Goal: Task Accomplishment & Management: Manage account settings

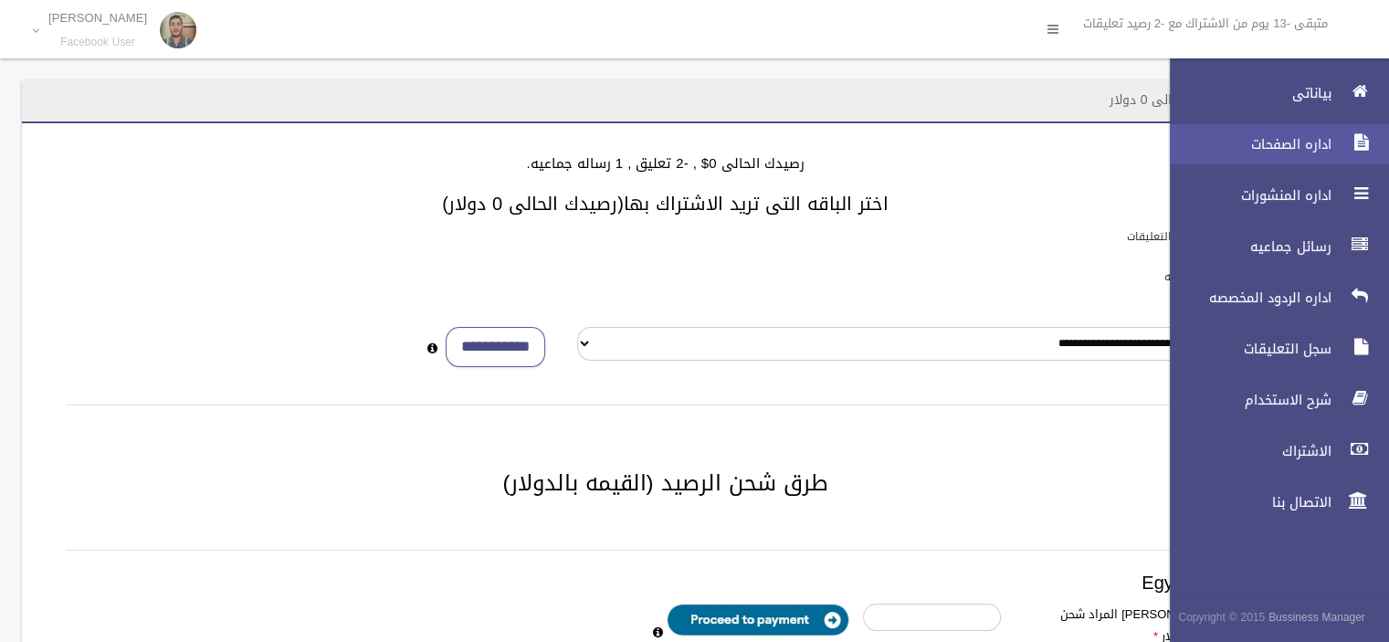
click at [1305, 152] on span "اداره الصفحات" at bounding box center [1246, 144] width 183 height 18
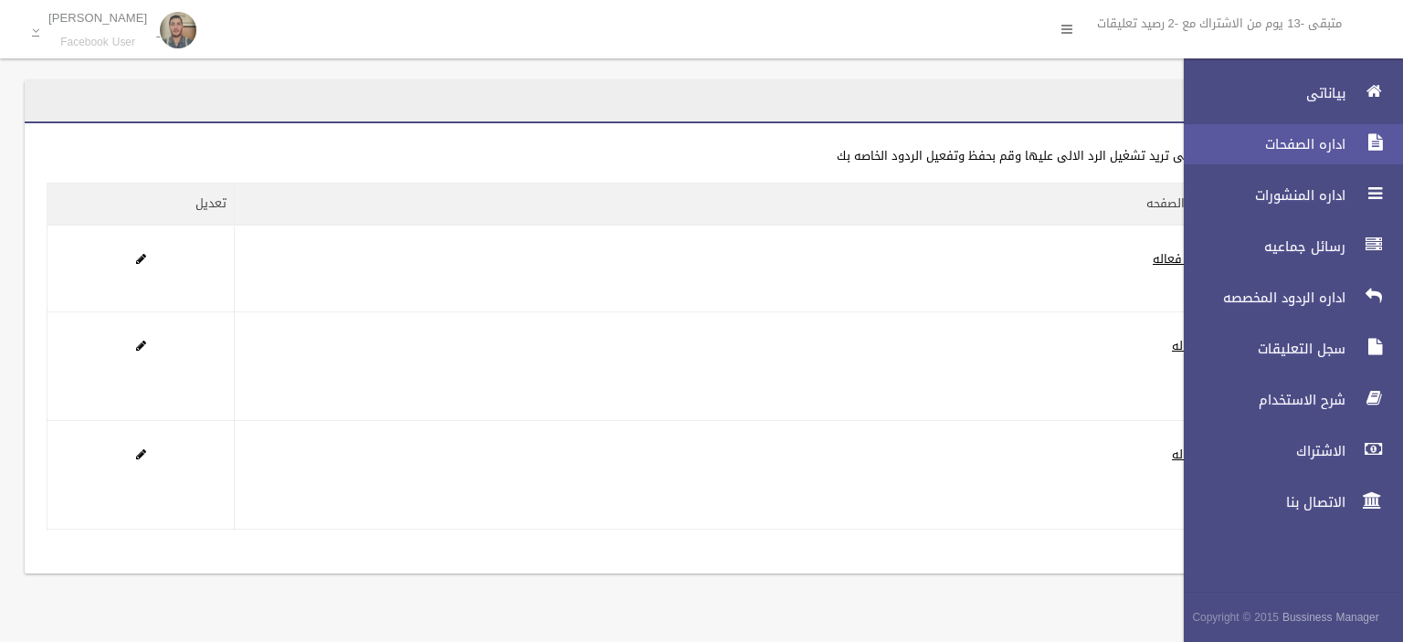
click at [1366, 145] on icon at bounding box center [1374, 142] width 16 height 37
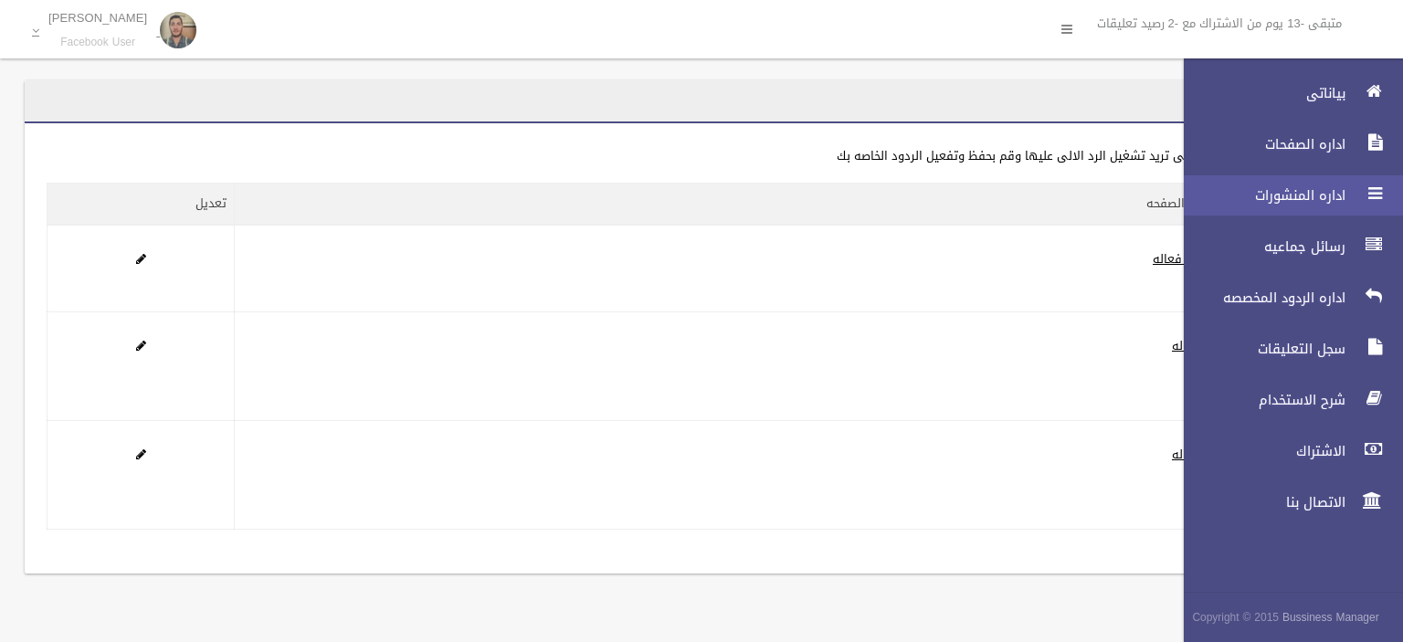
click at [1314, 207] on link "اداره المنشورات" at bounding box center [1285, 195] width 235 height 40
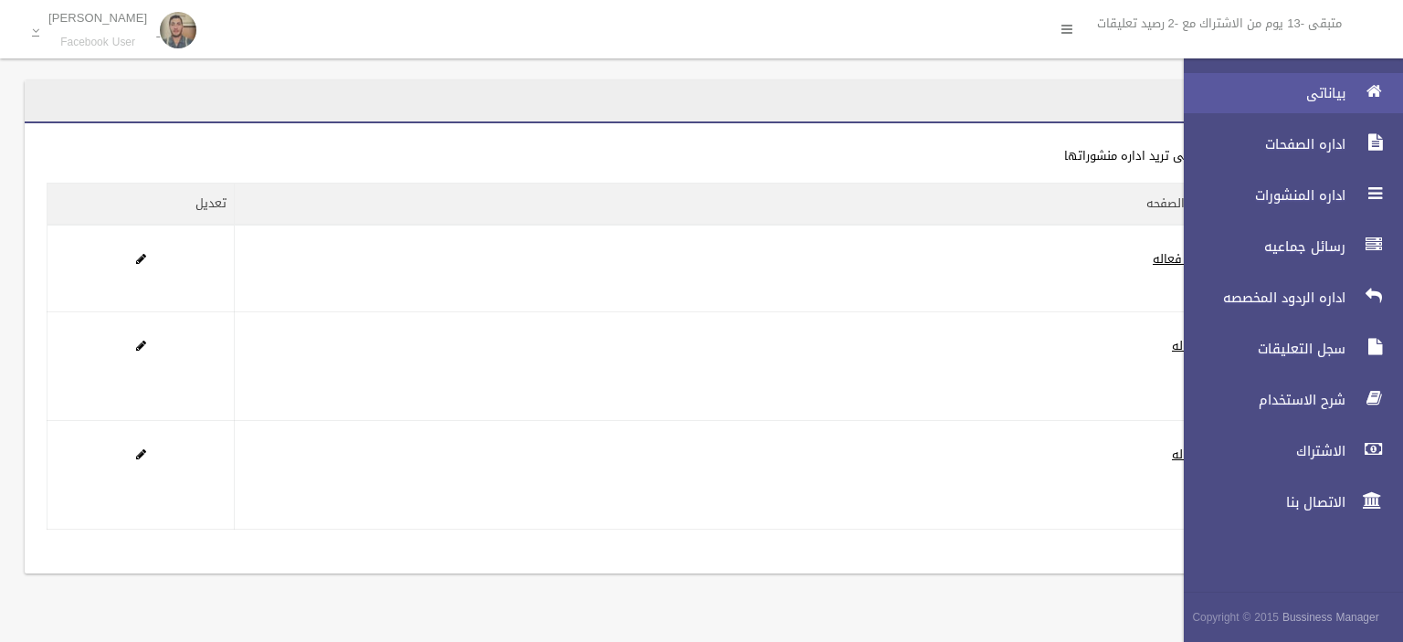
click at [1336, 93] on span "بياناتى" at bounding box center [1259, 93] width 183 height 18
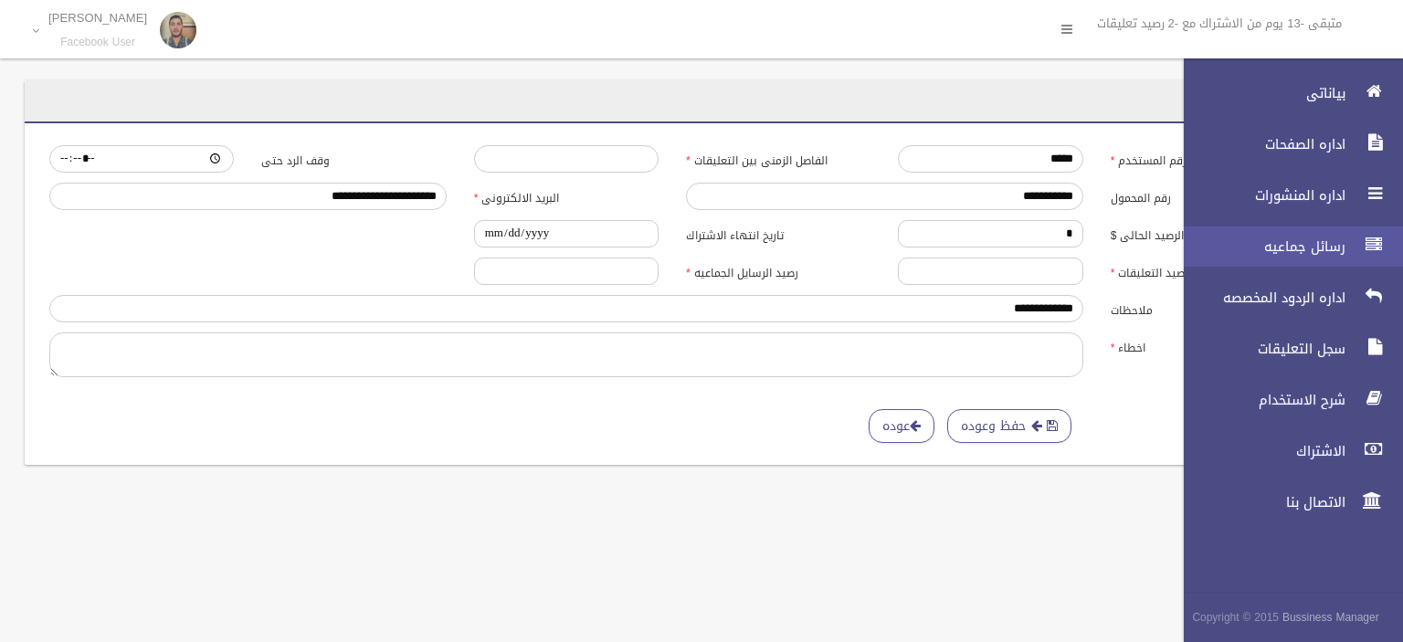
click at [1352, 255] on link "رسائل جماعيه" at bounding box center [1285, 247] width 235 height 40
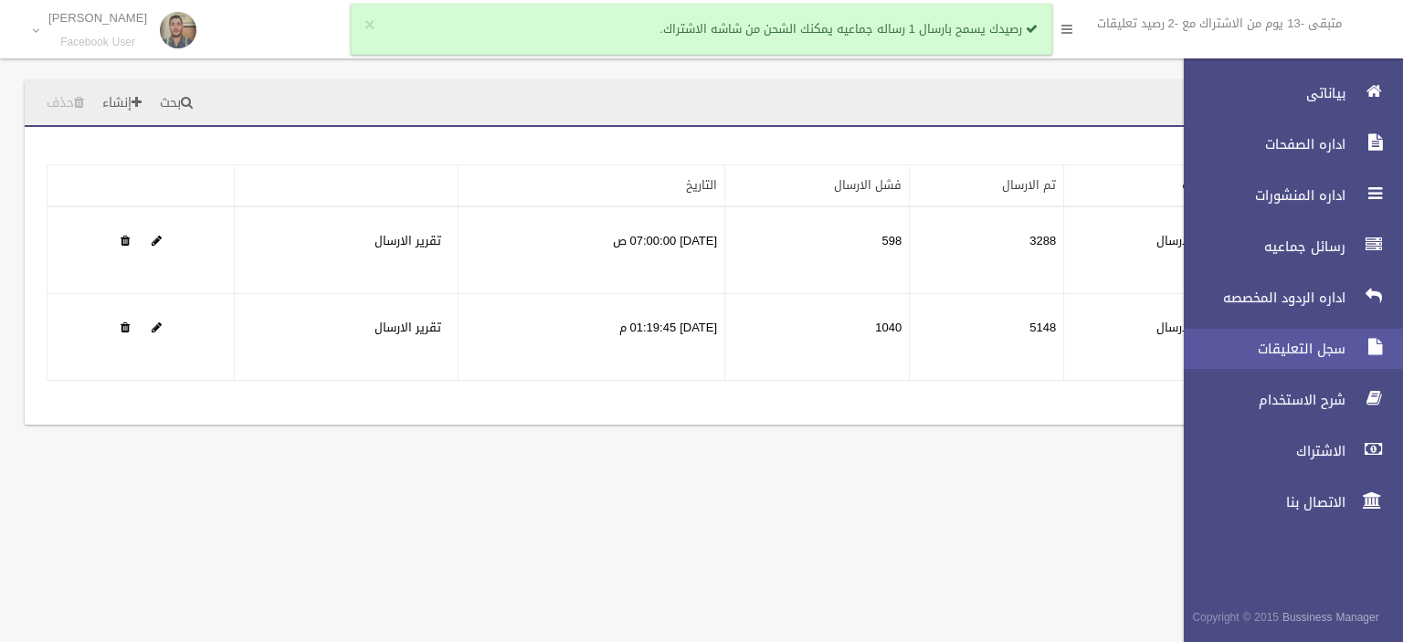
click at [1326, 352] on span "سجل التعليقات" at bounding box center [1259, 349] width 183 height 18
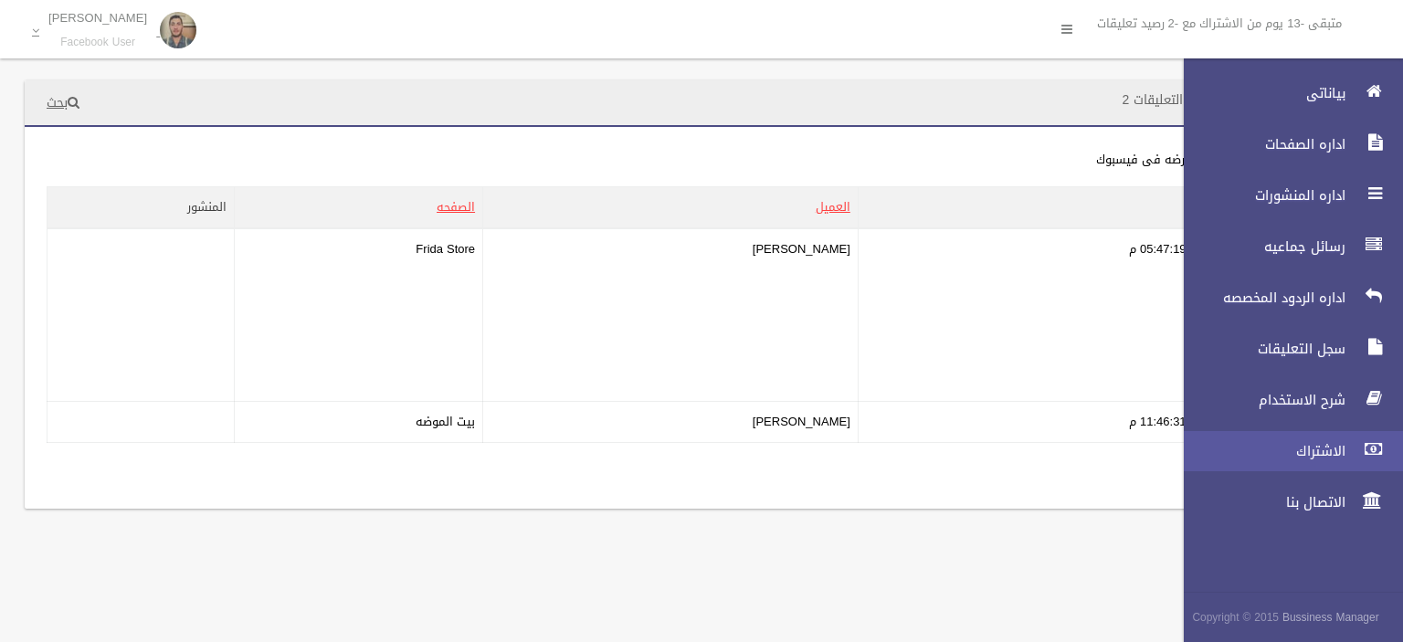
click at [1330, 444] on span "الاشتراك" at bounding box center [1259, 451] width 183 height 18
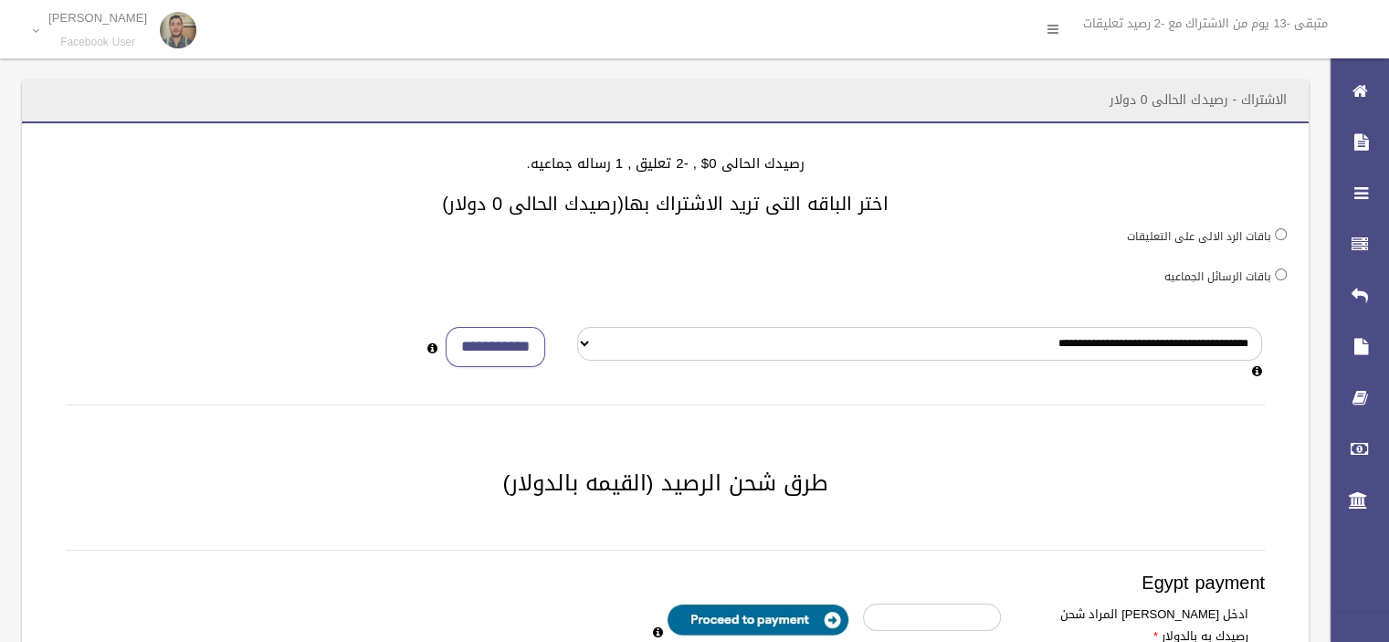
click at [1192, 275] on label "باقات الرسائل الجماعيه" at bounding box center [1218, 277] width 107 height 20
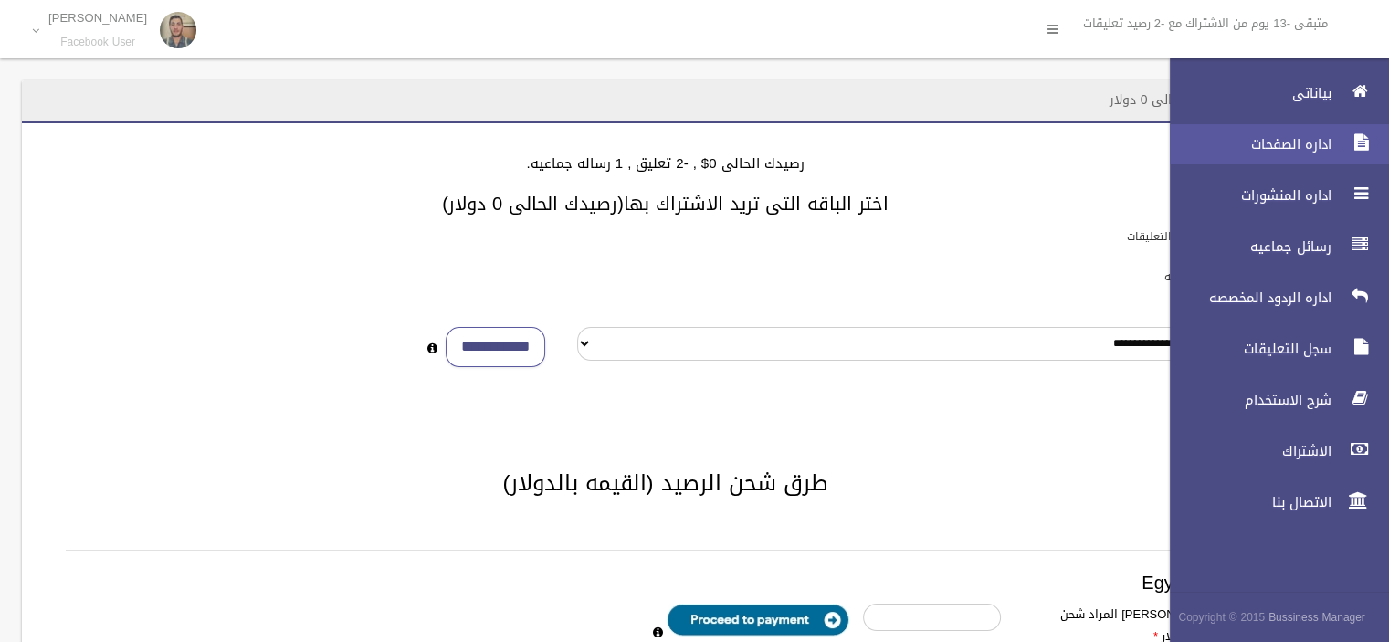
click at [1346, 134] on div at bounding box center [1360, 142] width 37 height 37
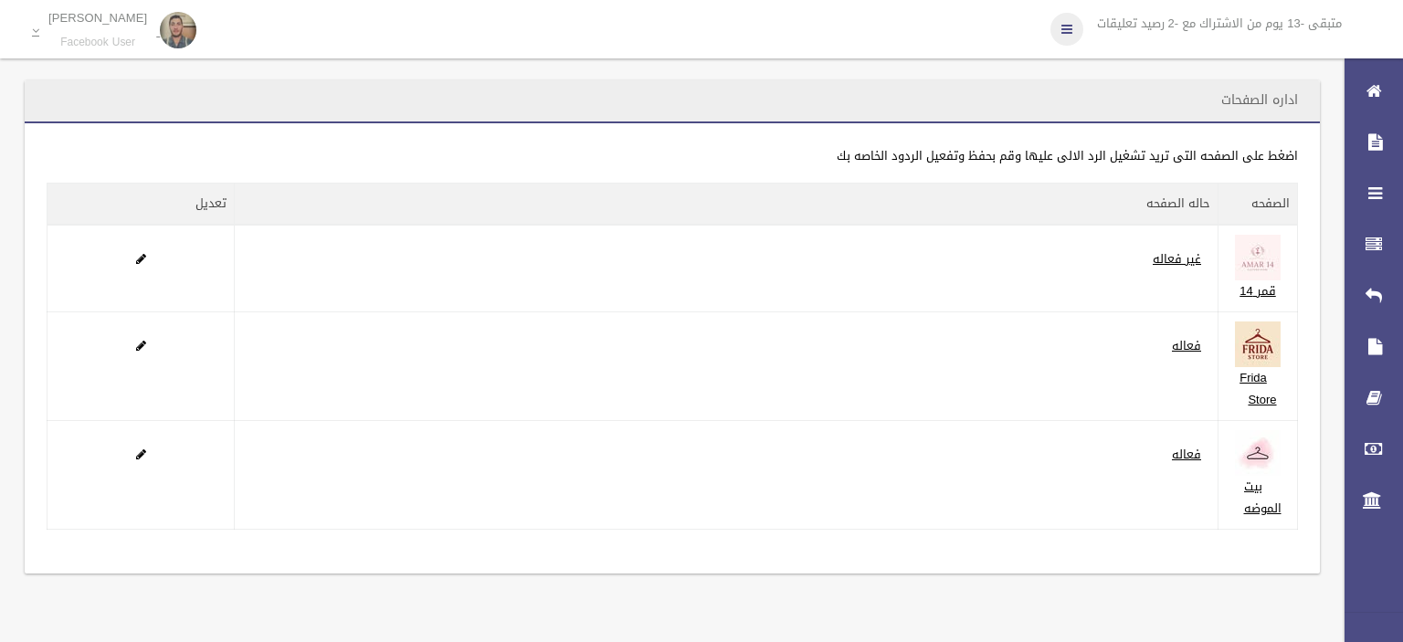
click at [1062, 25] on icon at bounding box center [1067, 29] width 11 height 31
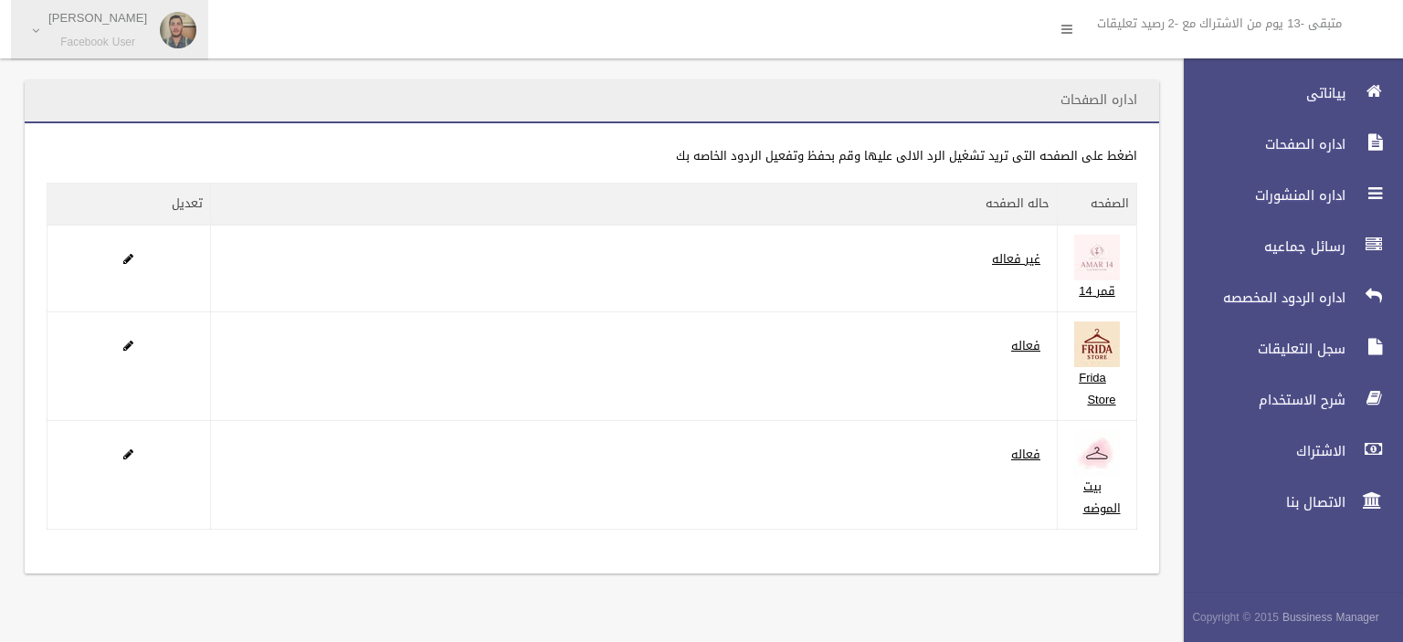
click at [117, 25] on p "[PERSON_NAME]" at bounding box center [97, 18] width 99 height 14
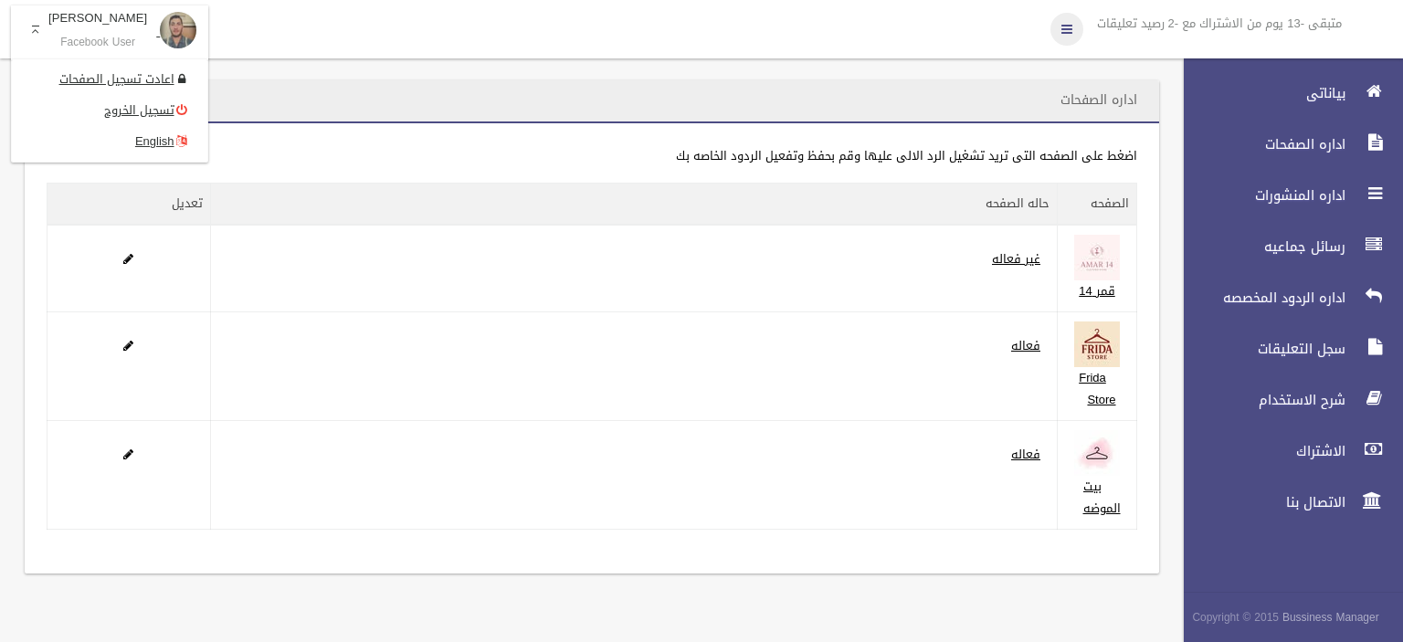
click at [1066, 37] on link at bounding box center [1067, 29] width 33 height 33
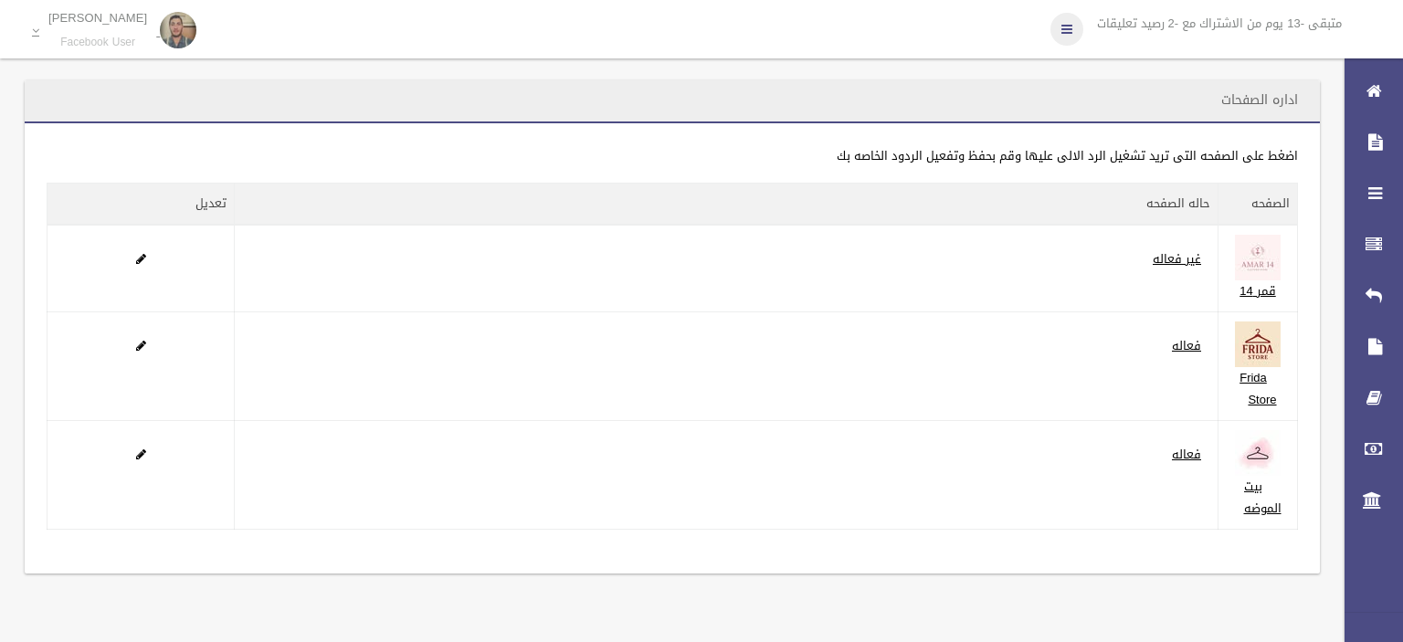
click at [1066, 37] on icon at bounding box center [1067, 29] width 11 height 31
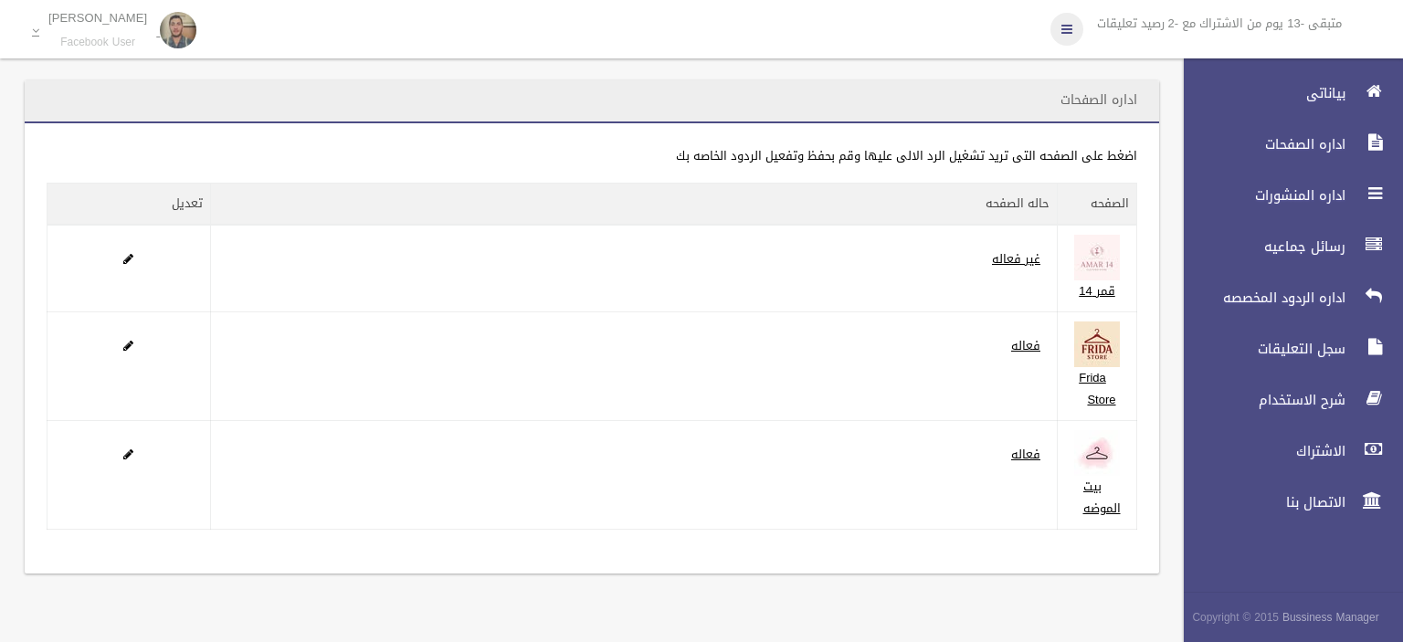
click at [1062, 33] on icon at bounding box center [1067, 29] width 11 height 31
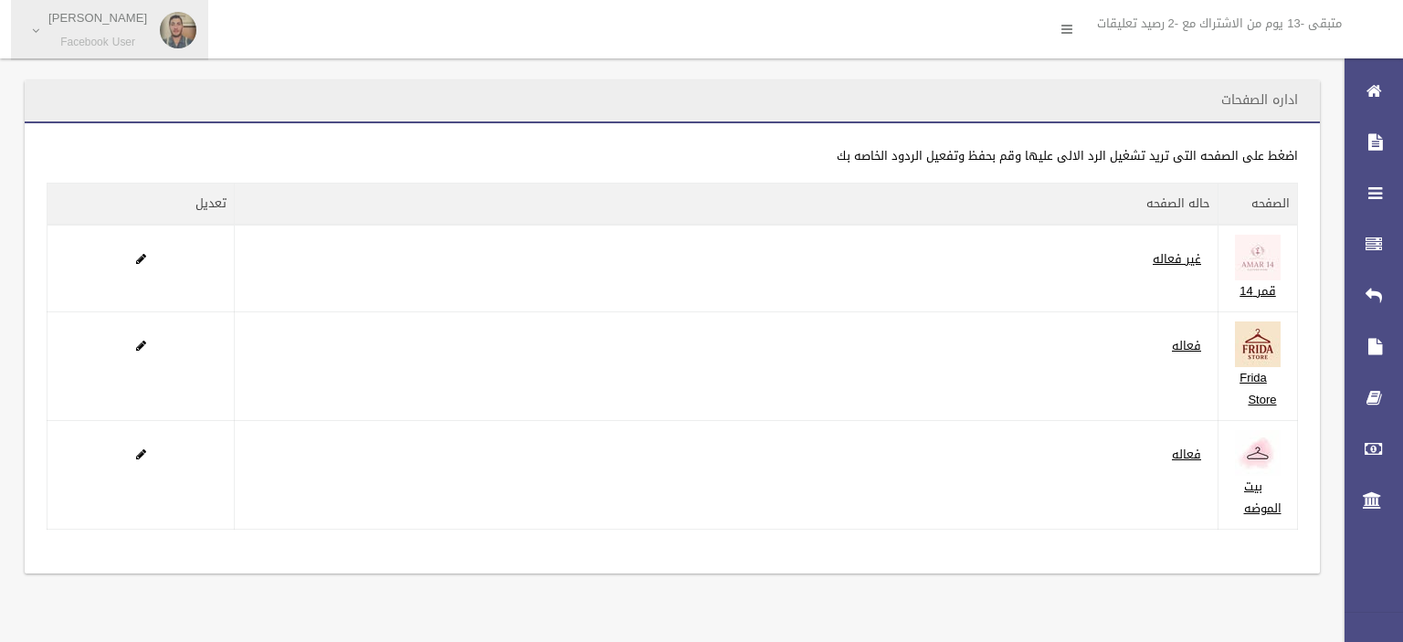
click at [160, 46] on img at bounding box center [178, 30] width 37 height 37
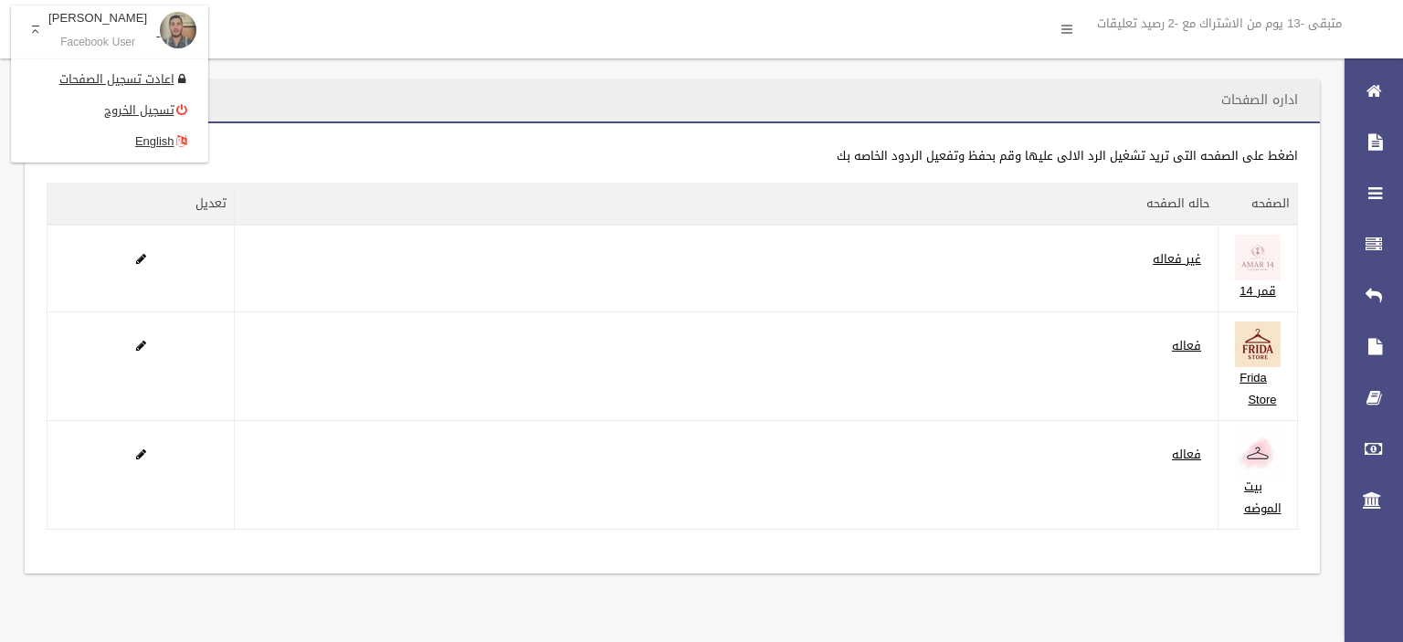
click at [275, 81] on div "اداره الصفحات" at bounding box center [672, 101] width 1295 height 43
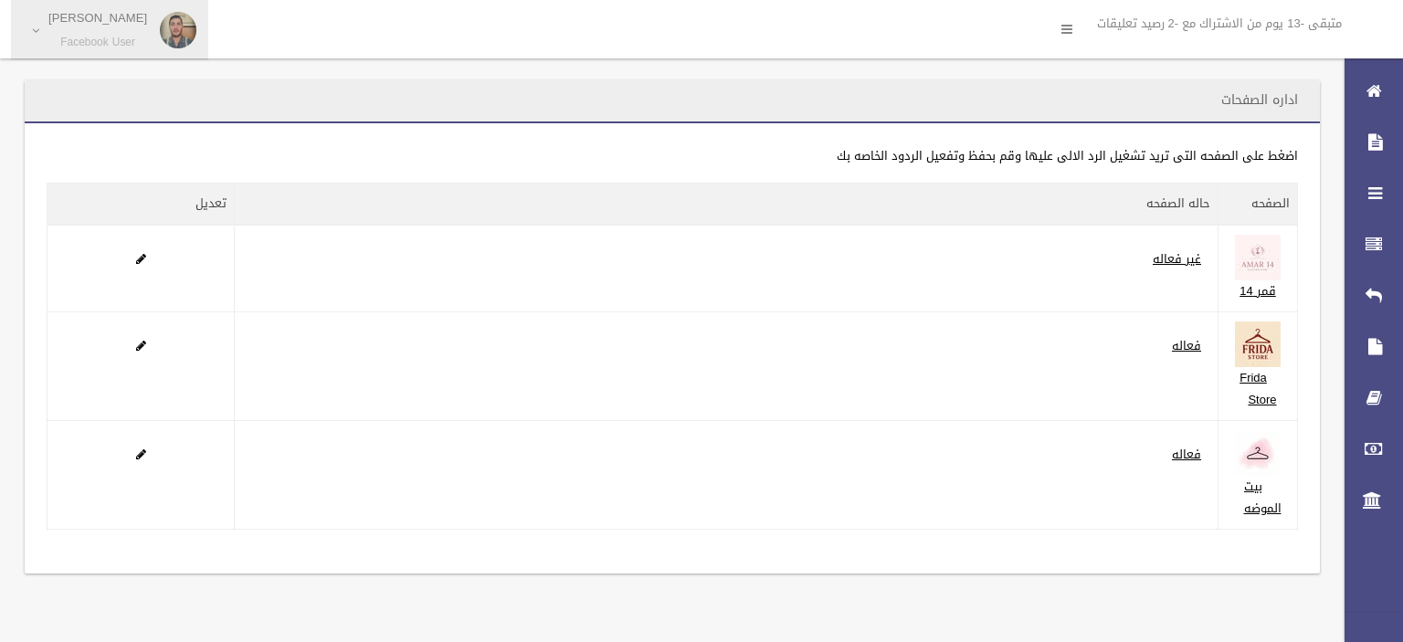
click at [174, 37] on img at bounding box center [178, 30] width 37 height 37
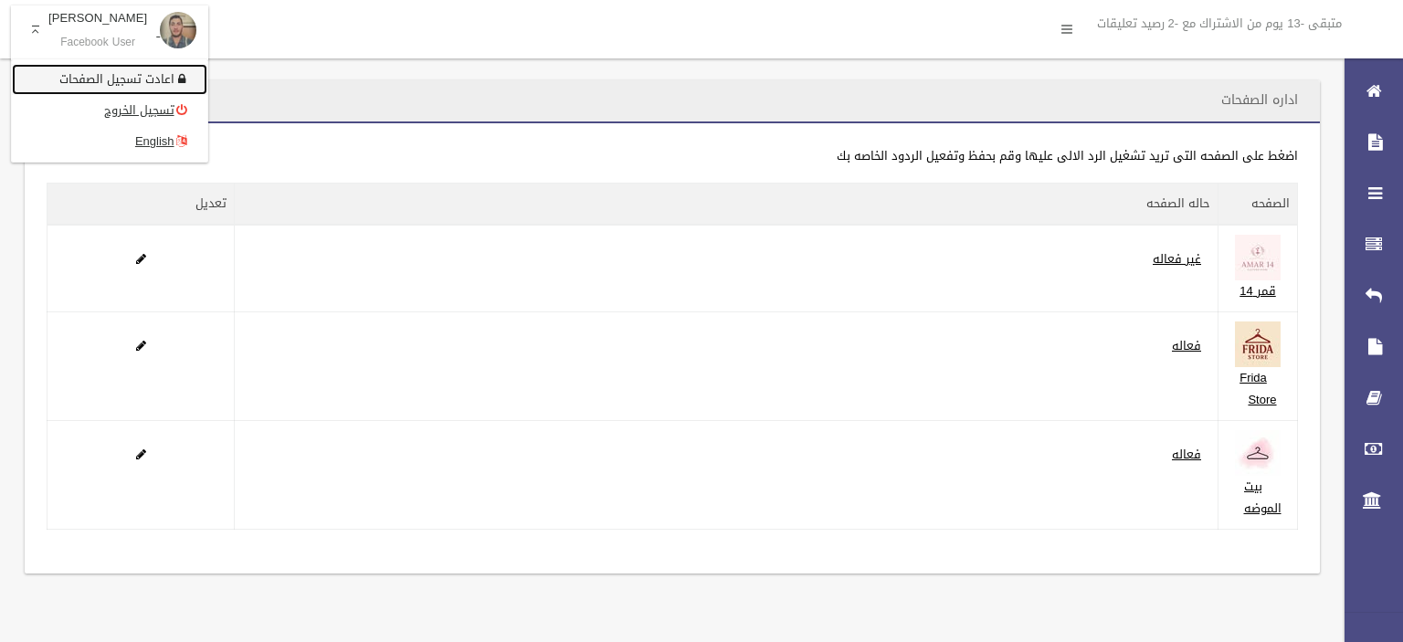
click at [164, 76] on link "اعادت تسجيل الصفحات" at bounding box center [109, 79] width 195 height 31
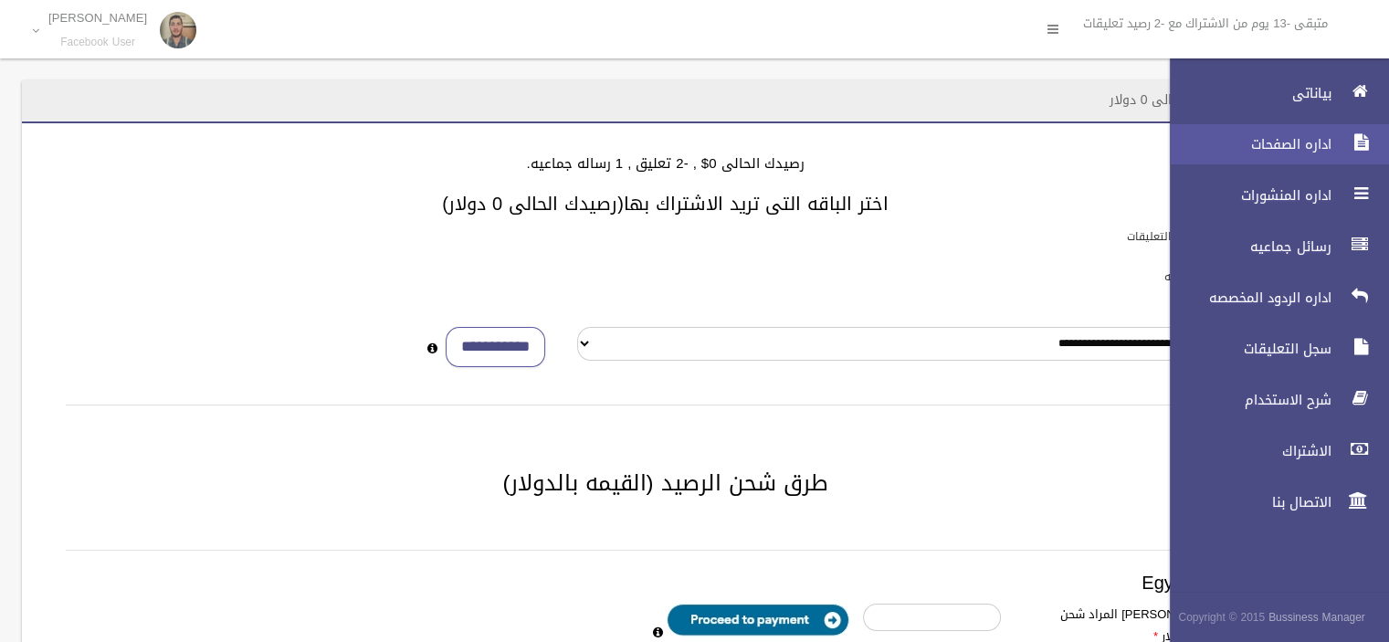
click at [1294, 149] on span "اداره الصفحات" at bounding box center [1246, 144] width 183 height 18
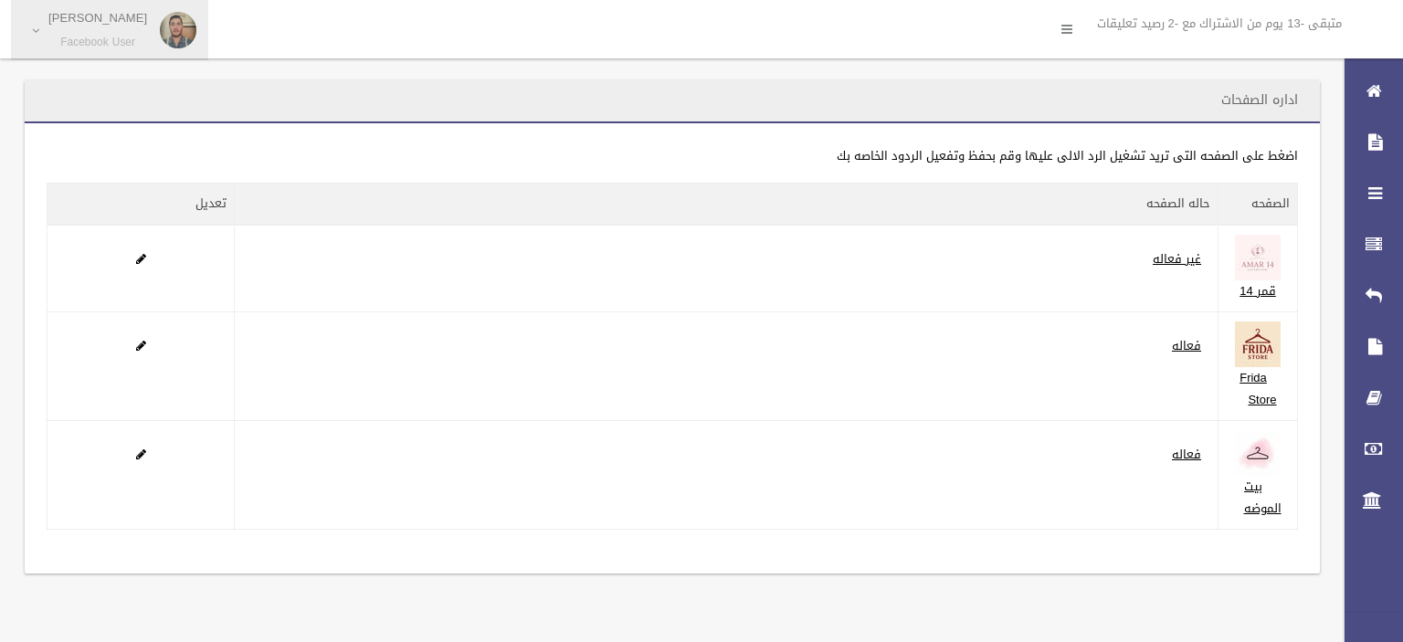
click at [42, 28] on link "Ahmed Amer Facebook User" at bounding box center [109, 30] width 197 height 60
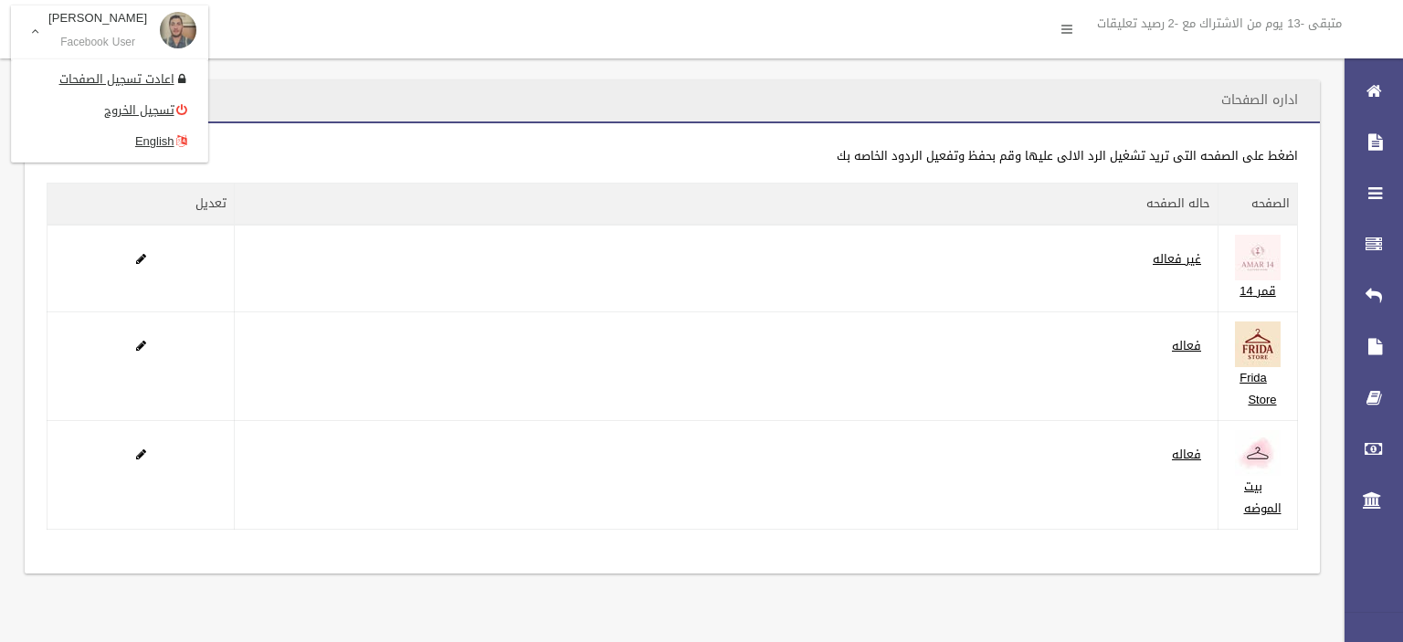
click at [43, 28] on link "Ahmed Amer Facebook User" at bounding box center [109, 32] width 197 height 55
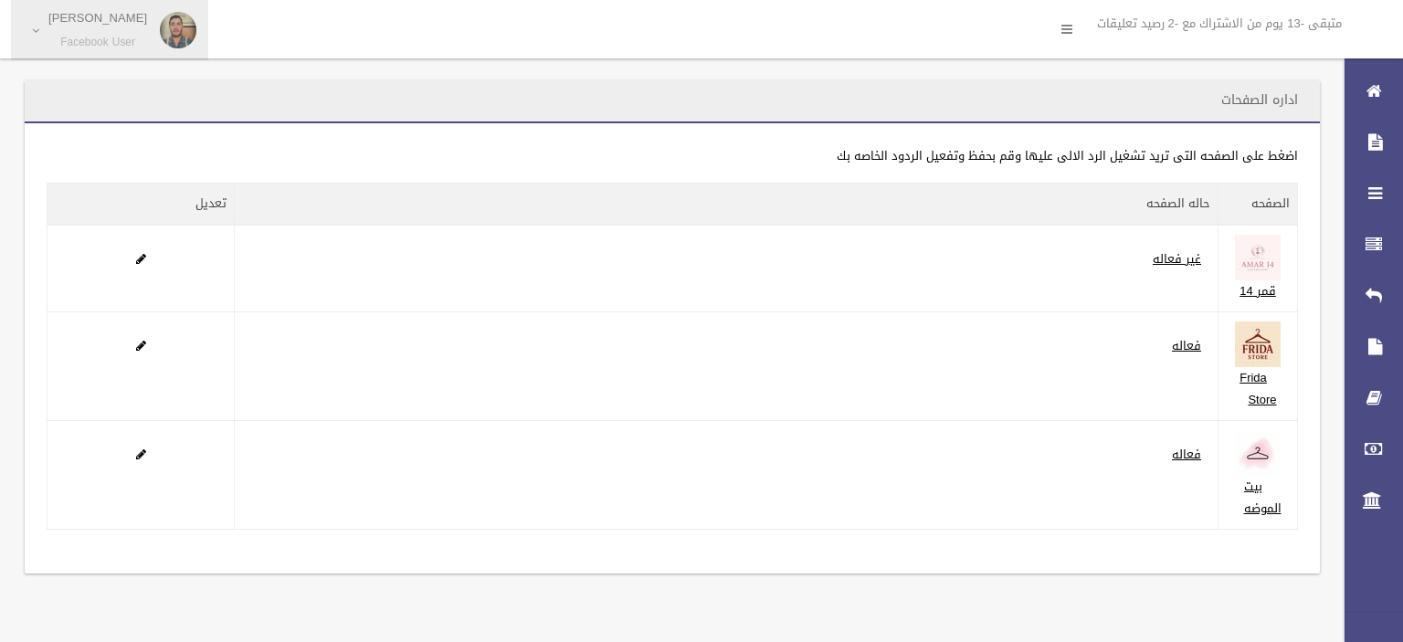
click at [84, 20] on p "[PERSON_NAME]" at bounding box center [97, 18] width 99 height 14
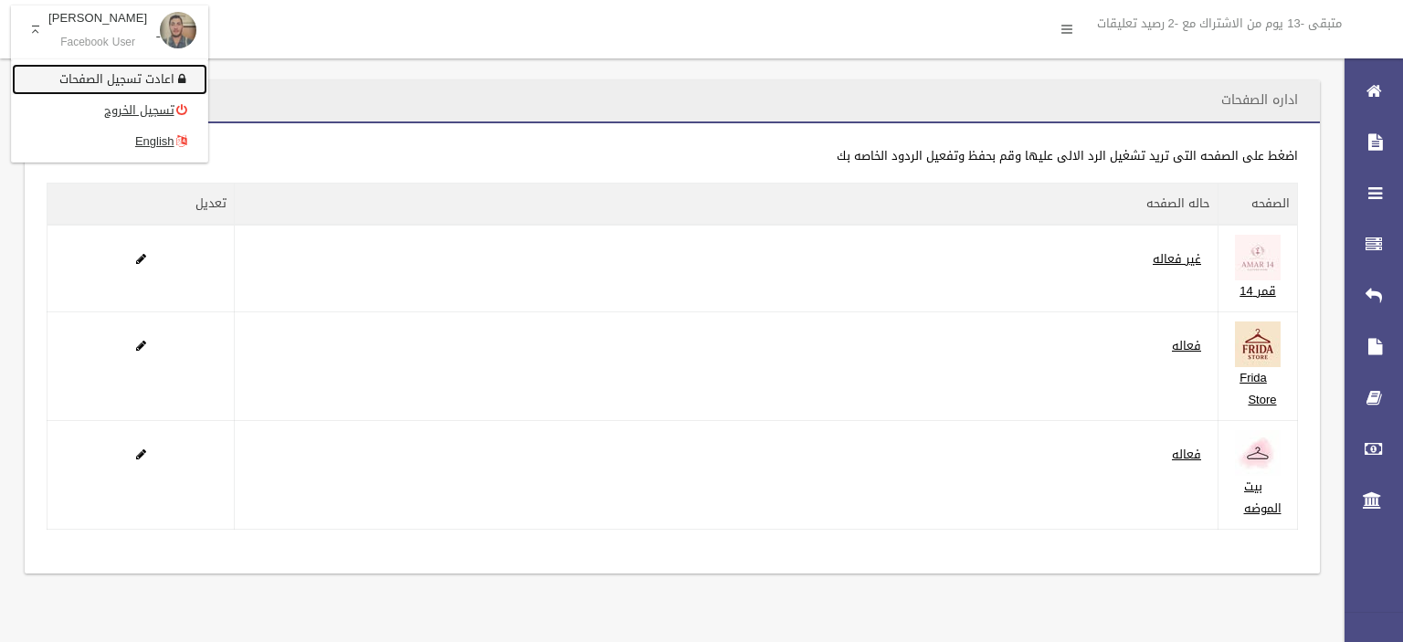
click at [123, 83] on link "اعادت تسجيل الصفحات" at bounding box center [109, 79] width 195 height 31
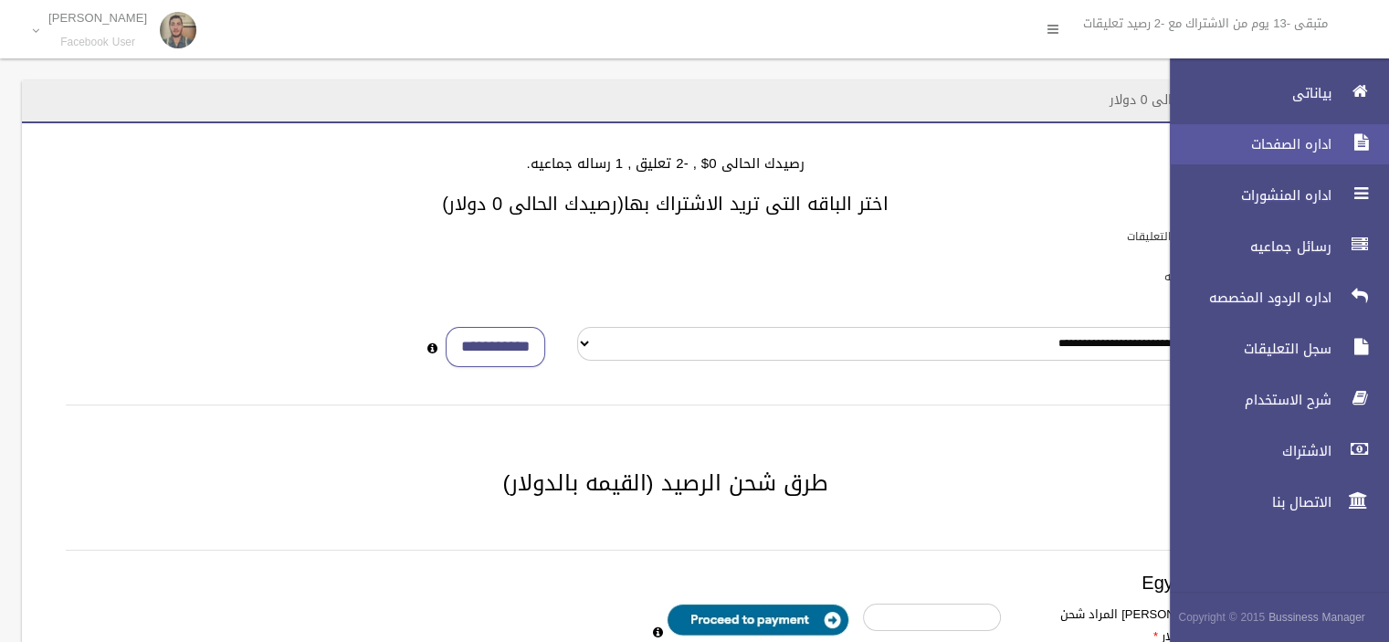
click at [1319, 156] on link "اداره الصفحات" at bounding box center [1272, 144] width 235 height 40
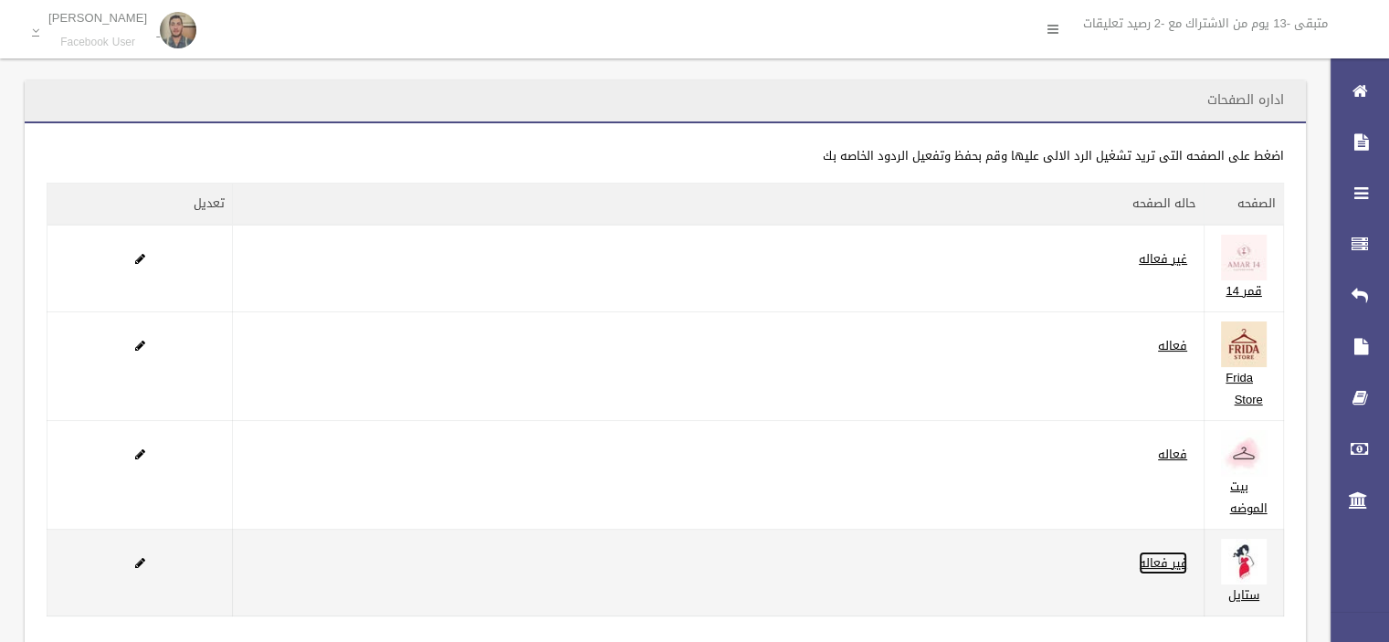
click at [1153, 555] on link "غير فعاله" at bounding box center [1163, 563] width 48 height 23
